Goal: Obtain resource: Obtain resource

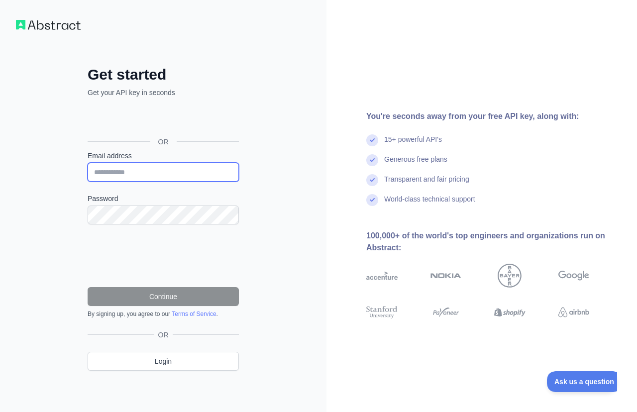
click at [116, 170] on input "Email address" at bounding box center [163, 172] width 151 height 19
type input "**********"
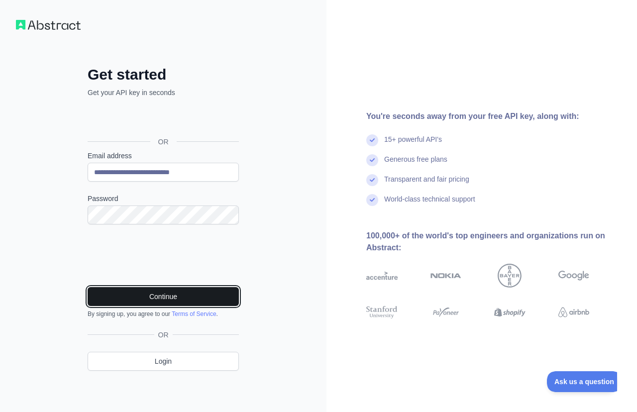
click at [159, 301] on button "Continue" at bounding box center [163, 296] width 151 height 19
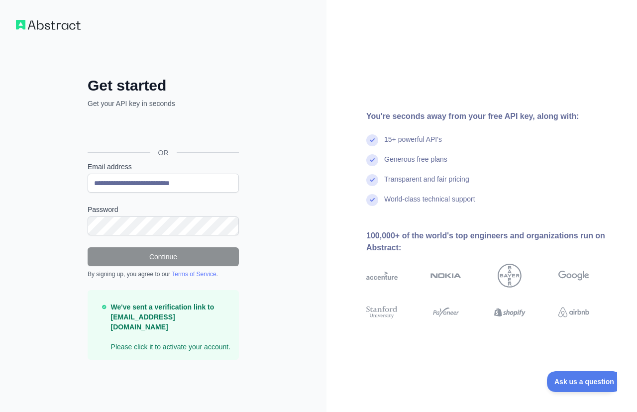
click at [185, 345] on p "We've sent a verification link to old-net-deep-diver@outlook.com Please click i…" at bounding box center [171, 327] width 120 height 50
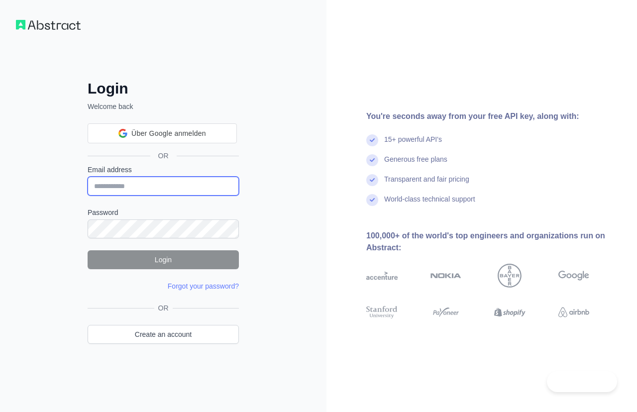
click at [144, 184] on input "Email address" at bounding box center [163, 186] width 151 height 19
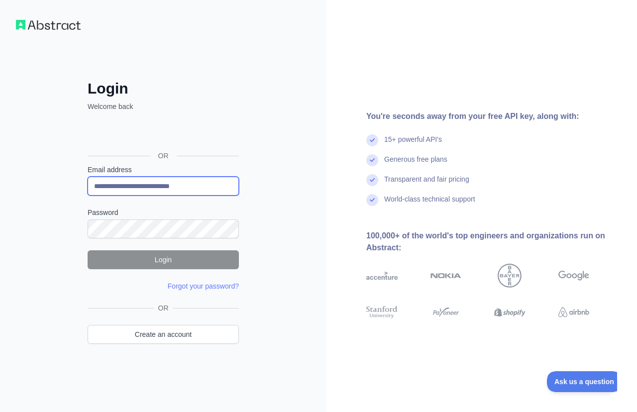
type input "**********"
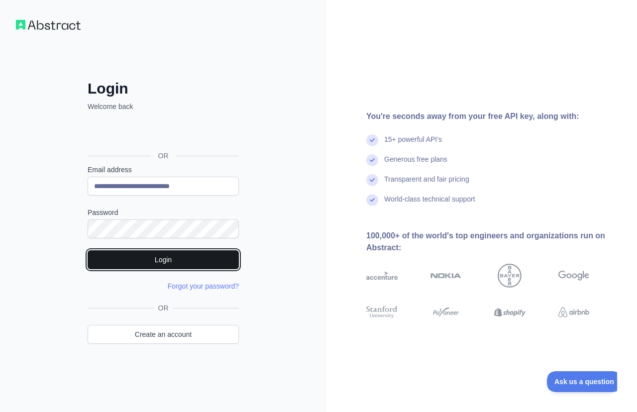
click at [179, 264] on button "Login" at bounding box center [163, 259] width 151 height 19
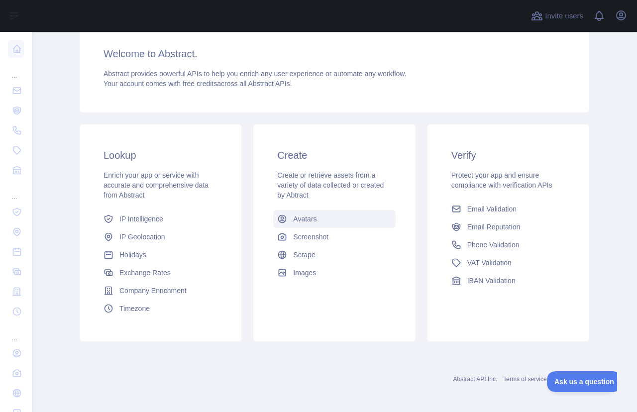
scroll to position [84, 0]
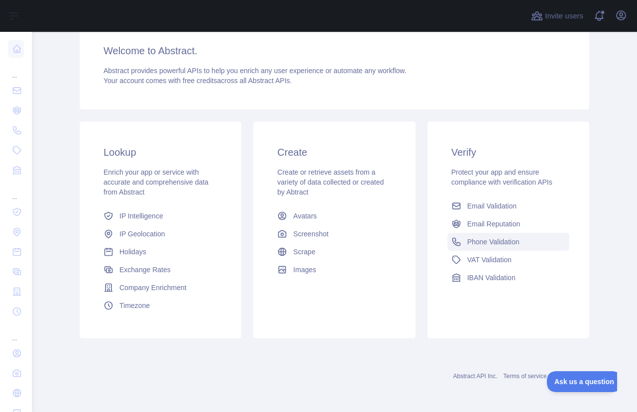
click at [508, 243] on span "Phone Validation" at bounding box center [494, 242] width 52 height 10
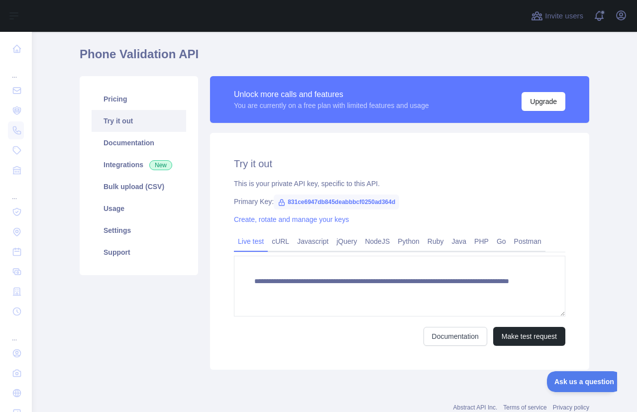
scroll to position [59, 0]
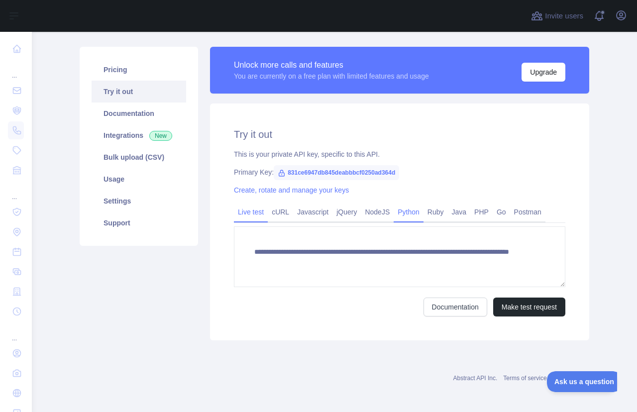
click at [409, 216] on link "Python" at bounding box center [409, 212] width 30 height 16
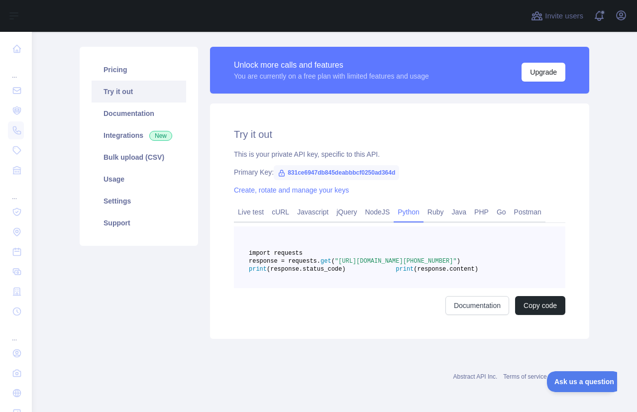
click at [542, 288] on pre "import requests response = requests. get ( "[URL][DOMAIN_NAME][PHONE_NUMBER]" )…" at bounding box center [400, 258] width 332 height 62
drag, startPoint x: 289, startPoint y: 172, endPoint x: 460, endPoint y: 172, distance: 171.3
click at [460, 172] on div "Primary Key: 831ce6947db845deabbbcf0250ad364d" at bounding box center [400, 172] width 332 height 10
click at [438, 174] on div "Primary Key: 831ce6947db845deabbbcf0250ad364d" at bounding box center [400, 172] width 332 height 10
drag, startPoint x: 420, startPoint y: 171, endPoint x: 282, endPoint y: 172, distance: 137.4
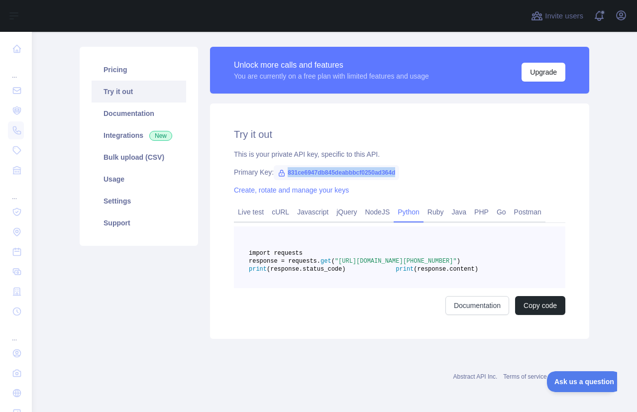
click at [282, 172] on div "Primary Key: 831ce6947db845deabbbcf0250ad364d" at bounding box center [400, 172] width 332 height 10
copy span "831ce6947db845deabbbcf0250ad364d"
click at [430, 339] on div "Try it out This is your private API key, specific to this API. Primary Key: 831…" at bounding box center [399, 222] width 379 height 236
click at [249, 212] on link "Live test" at bounding box center [251, 212] width 34 height 16
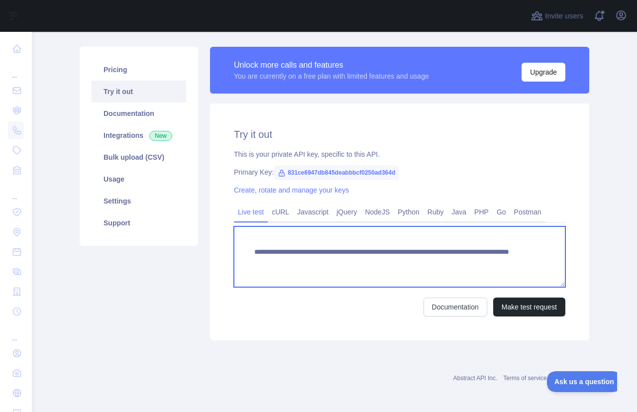
drag, startPoint x: 282, startPoint y: 261, endPoint x: 403, endPoint y: 263, distance: 121.0
click at [403, 263] on textarea "**********" at bounding box center [400, 257] width 332 height 61
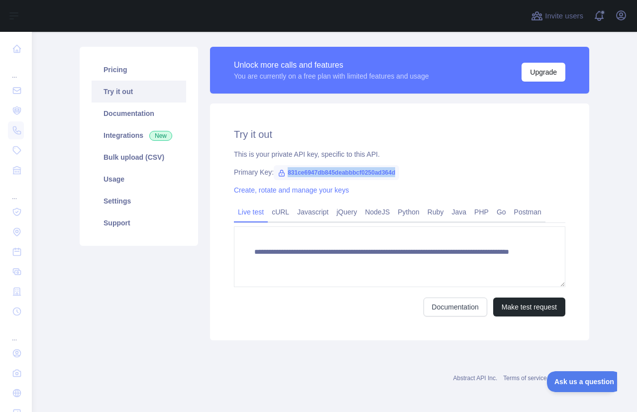
drag, startPoint x: 411, startPoint y: 172, endPoint x: 284, endPoint y: 174, distance: 126.5
click at [284, 174] on div "Primary Key: 831ce6947db845deabbbcf0250ad364d" at bounding box center [400, 172] width 332 height 10
copy span "831ce6947db845deabbbcf0250ad364d"
